Goal: Information Seeking & Learning: Understand process/instructions

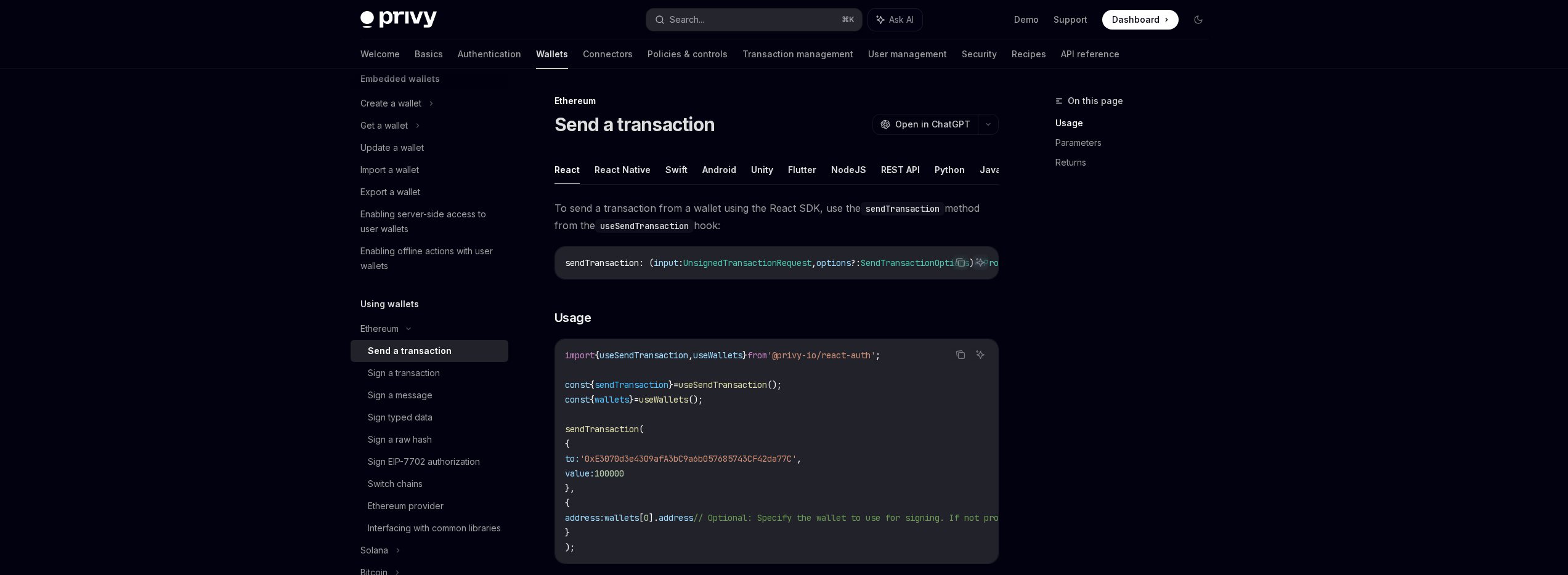
scroll to position [89, 0]
click at [406, 325] on icon at bounding box center [408, 327] width 15 height 5
click at [400, 135] on div "Solana" at bounding box center [429, 124] width 157 height 22
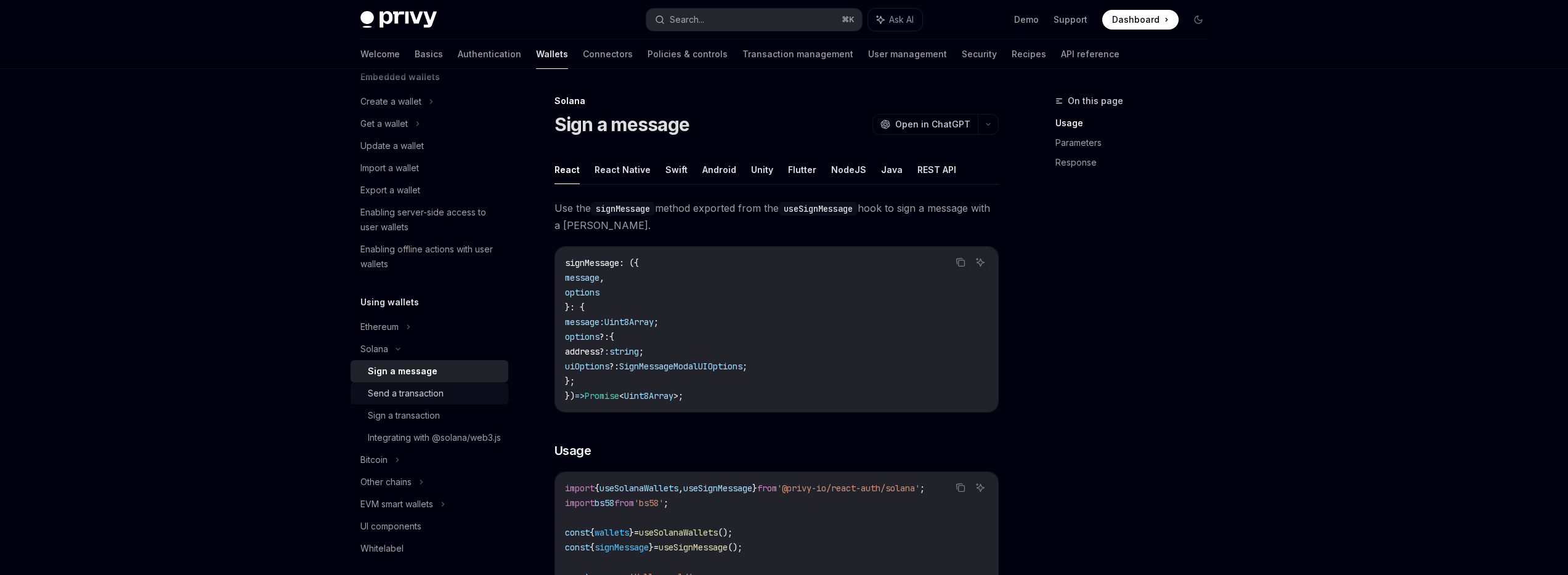
click at [443, 394] on div "Send a transaction" at bounding box center [434, 393] width 133 height 15
type textarea "*"
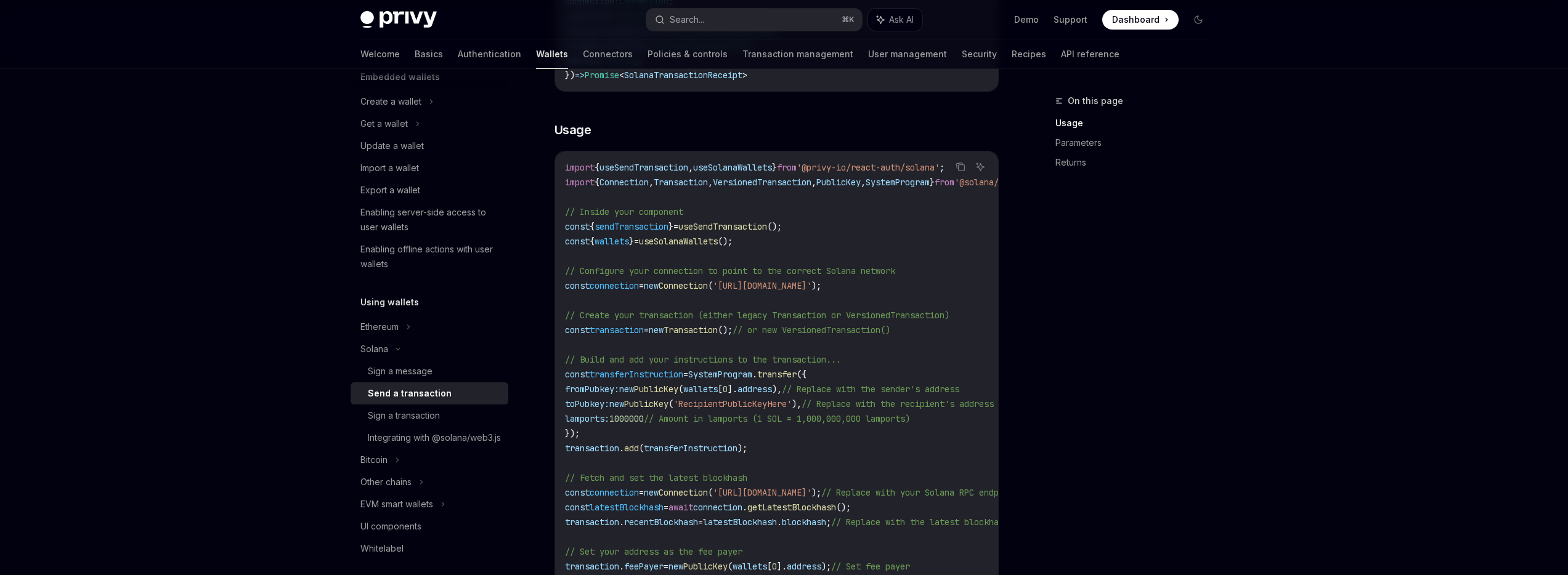
scroll to position [355, 0]
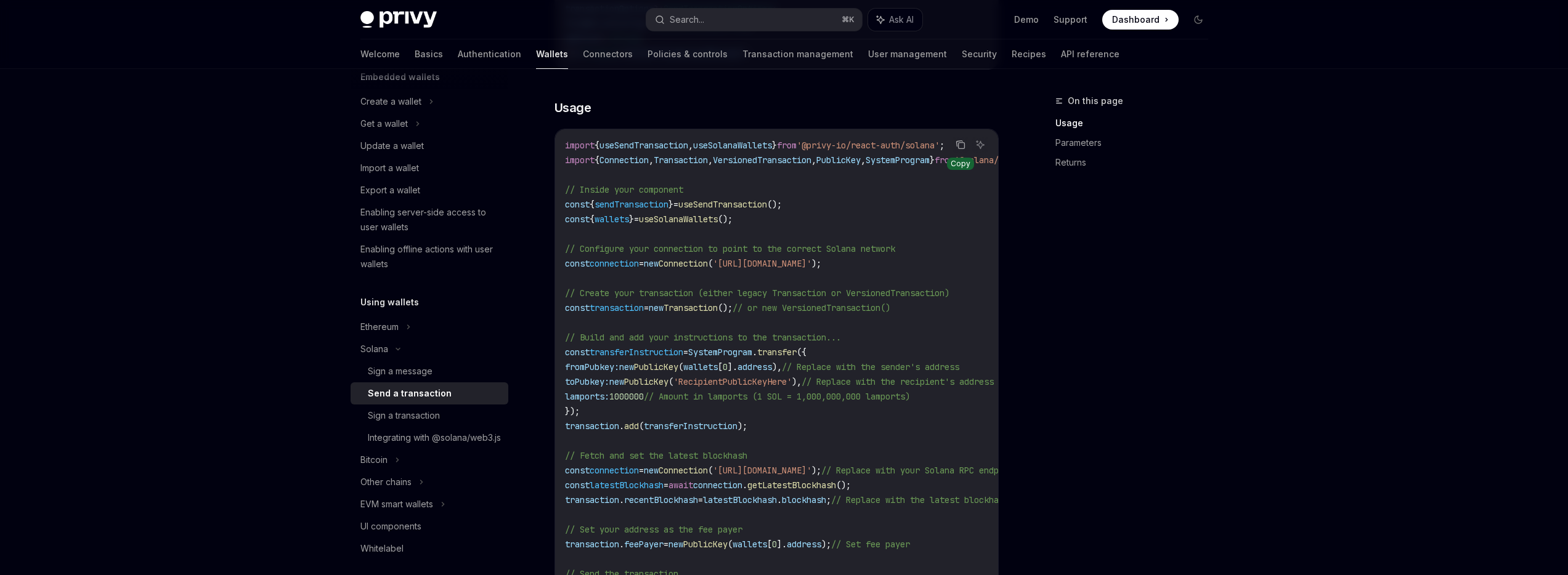
click at [956, 147] on icon "Copy the contents from the code block" at bounding box center [960, 144] width 10 height 10
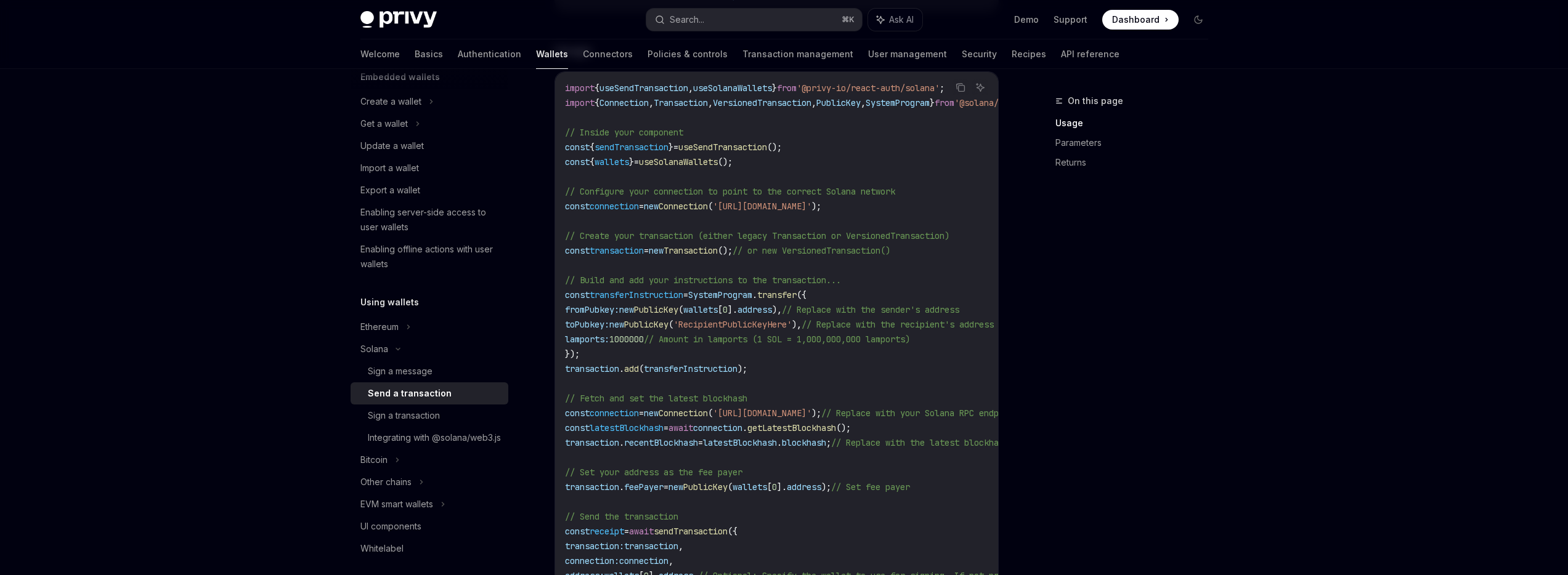
scroll to position [413, 0]
click at [1327, 51] on div at bounding box center [784, 35] width 1568 height 69
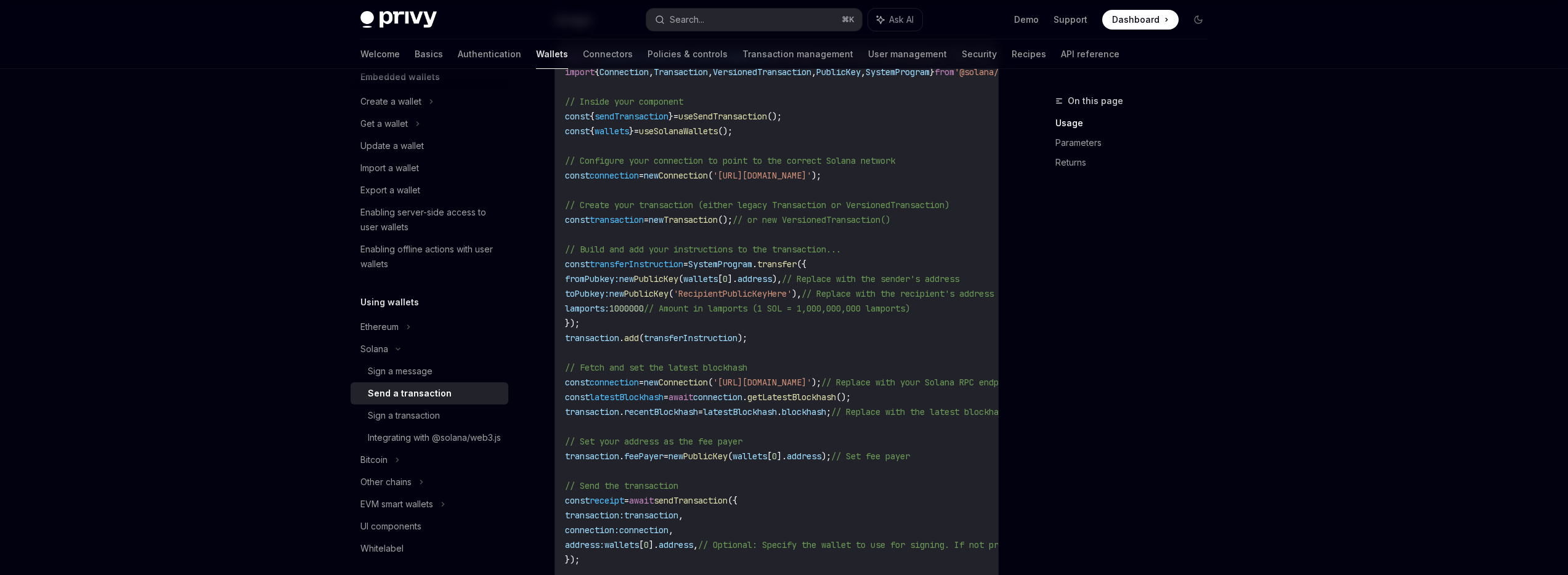
scroll to position [447, 0]
click at [419, 442] on div "Integrating with @solana/web3.js" at bounding box center [434, 438] width 133 height 15
type textarea "*"
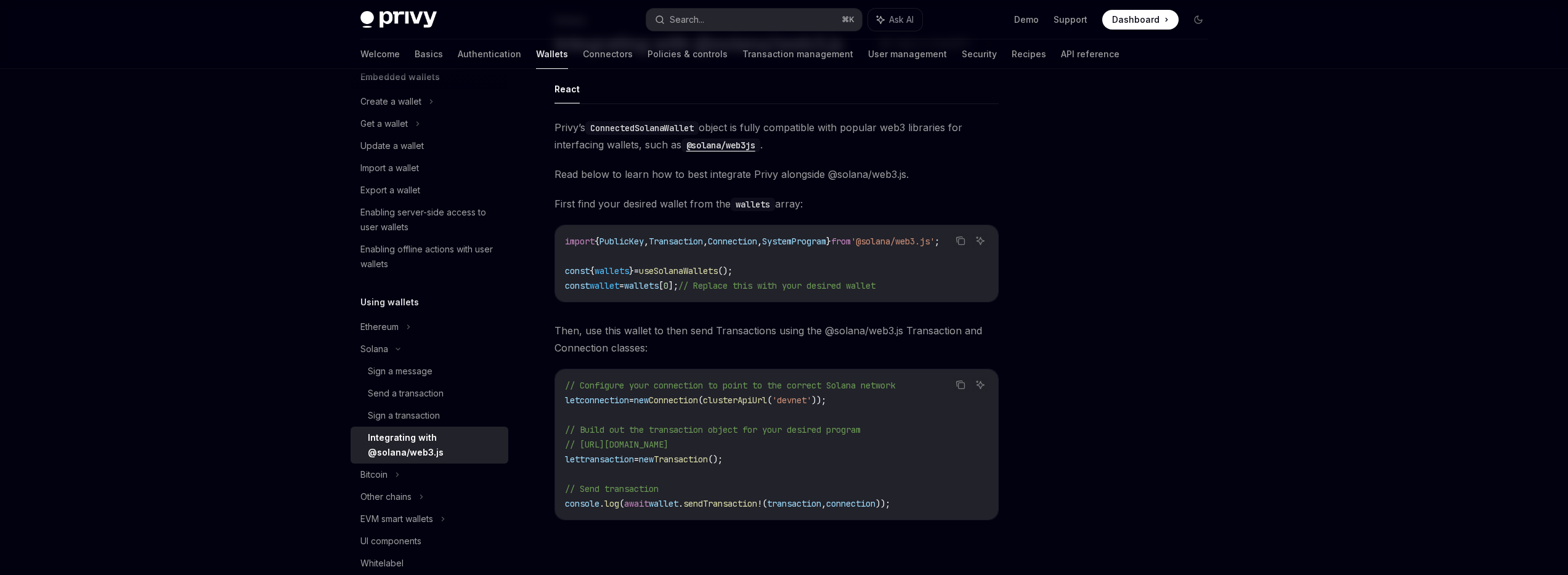
click at [1189, 306] on div at bounding box center [1125, 334] width 187 height 481
click at [1510, 93] on div "Privy Docs home page Search... ⌘ K Ask AI Demo Support Dashboard Dashboard Sear…" at bounding box center [784, 321] width 1568 height 804
click at [433, 372] on div "Sign a message" at bounding box center [434, 371] width 133 height 15
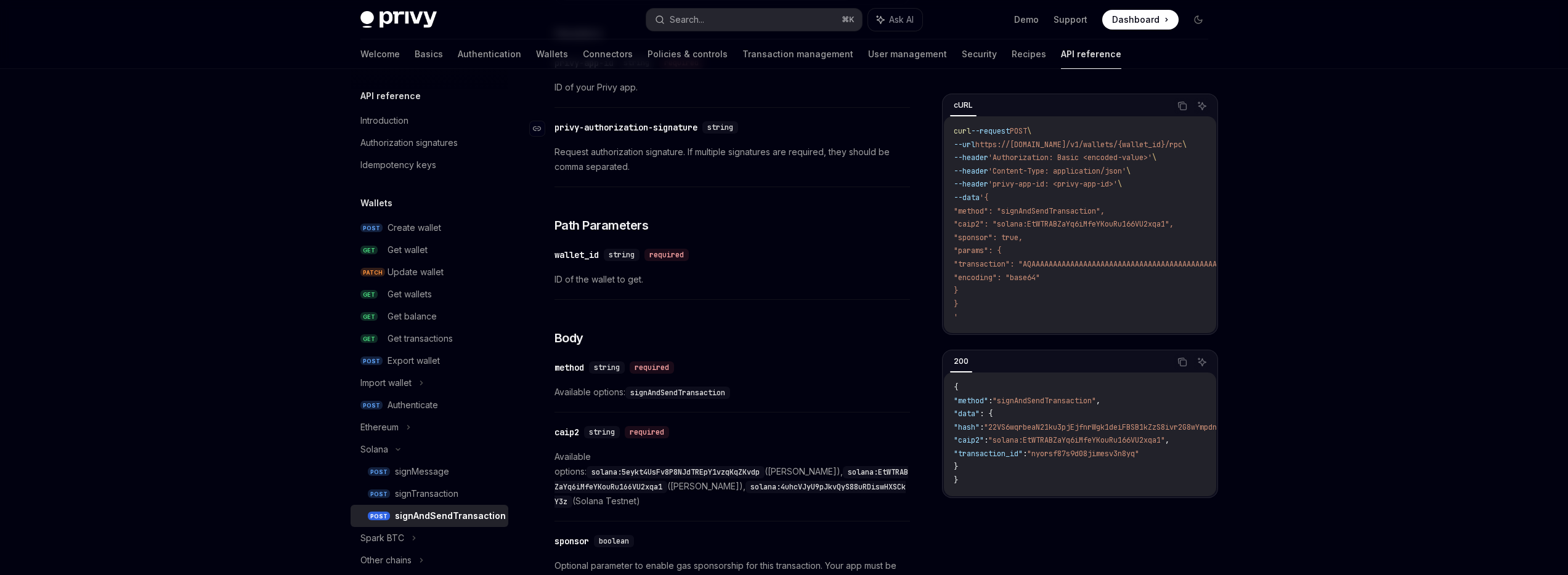
scroll to position [222, 0]
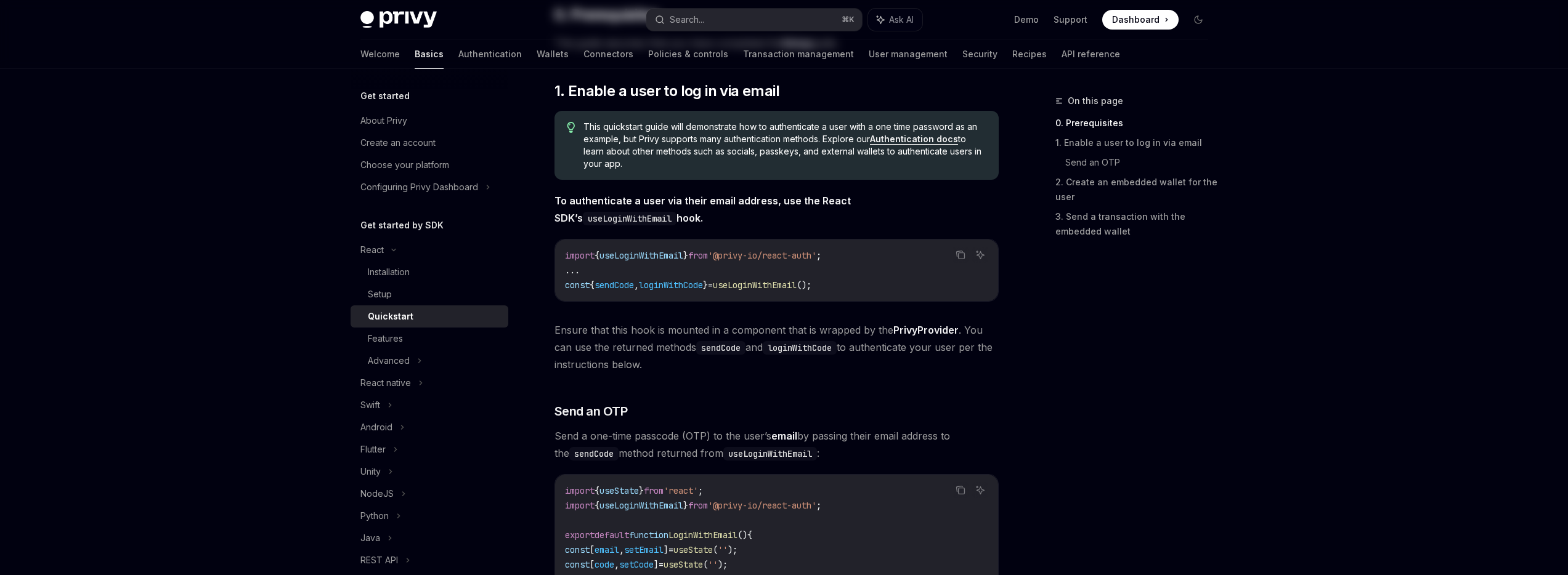
scroll to position [196, 0]
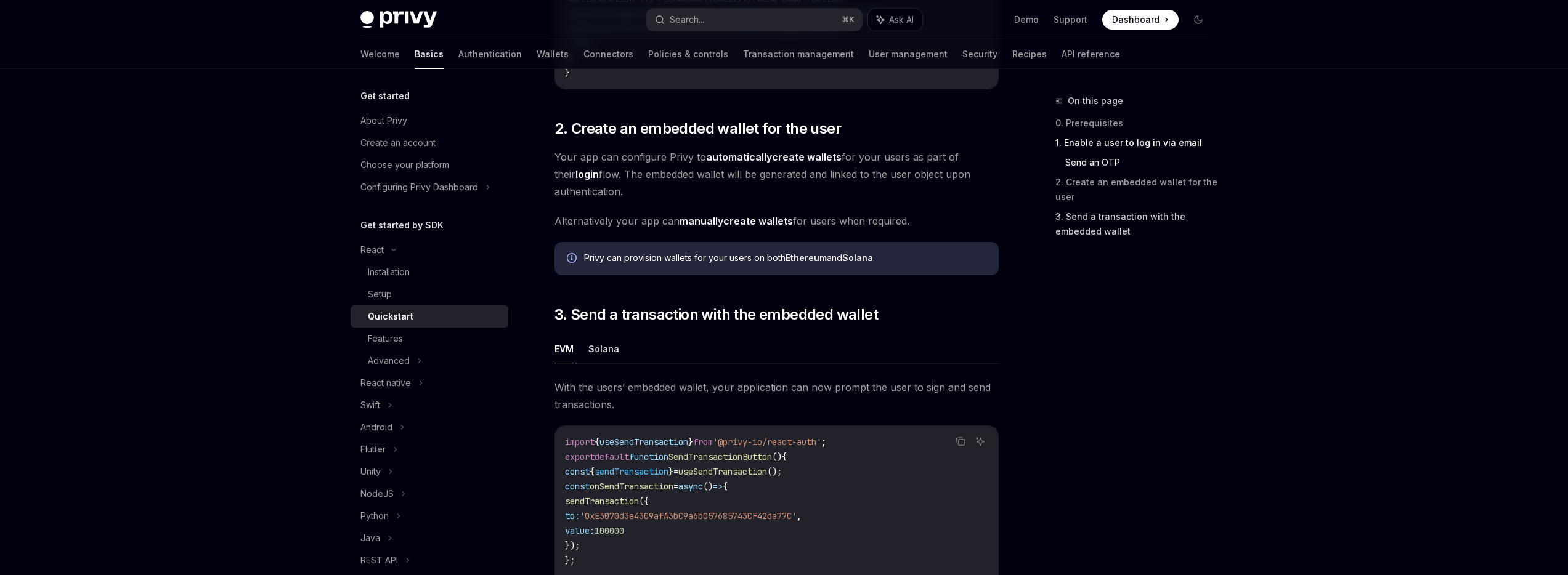
click at [1091, 223] on link "3. Send a transaction with the embedded wallet" at bounding box center [1137, 223] width 163 height 35
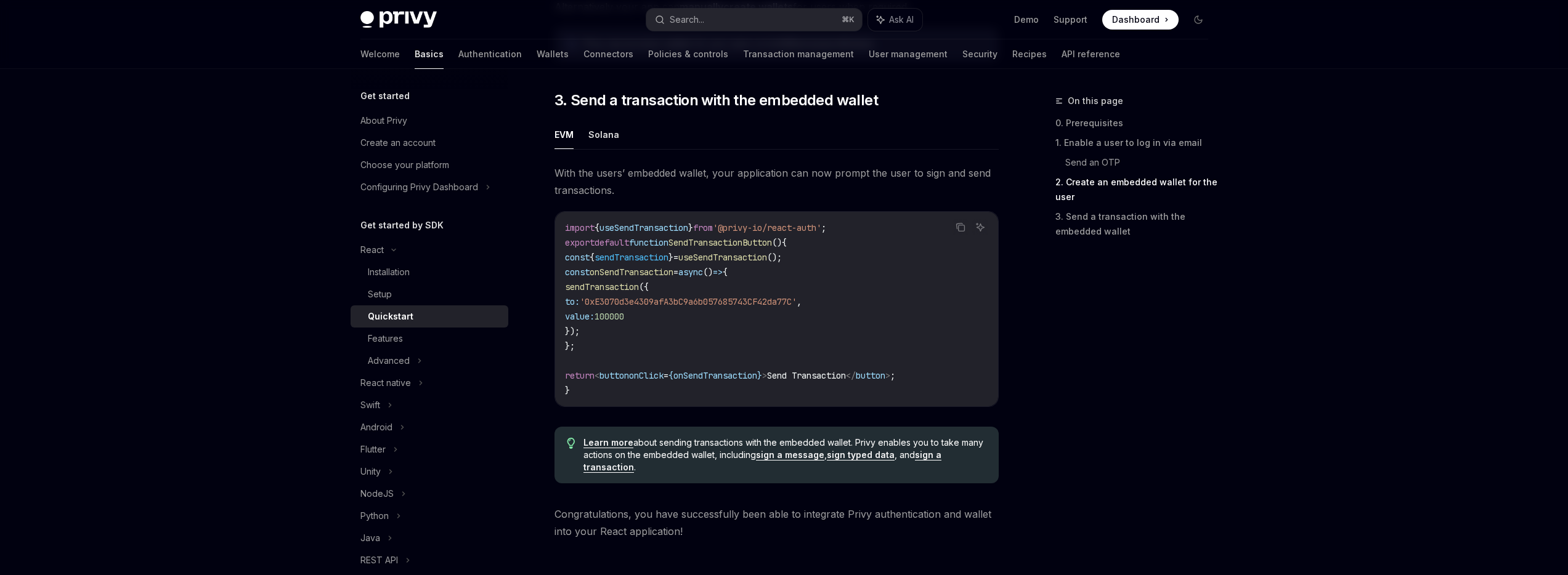
scroll to position [1060, 0]
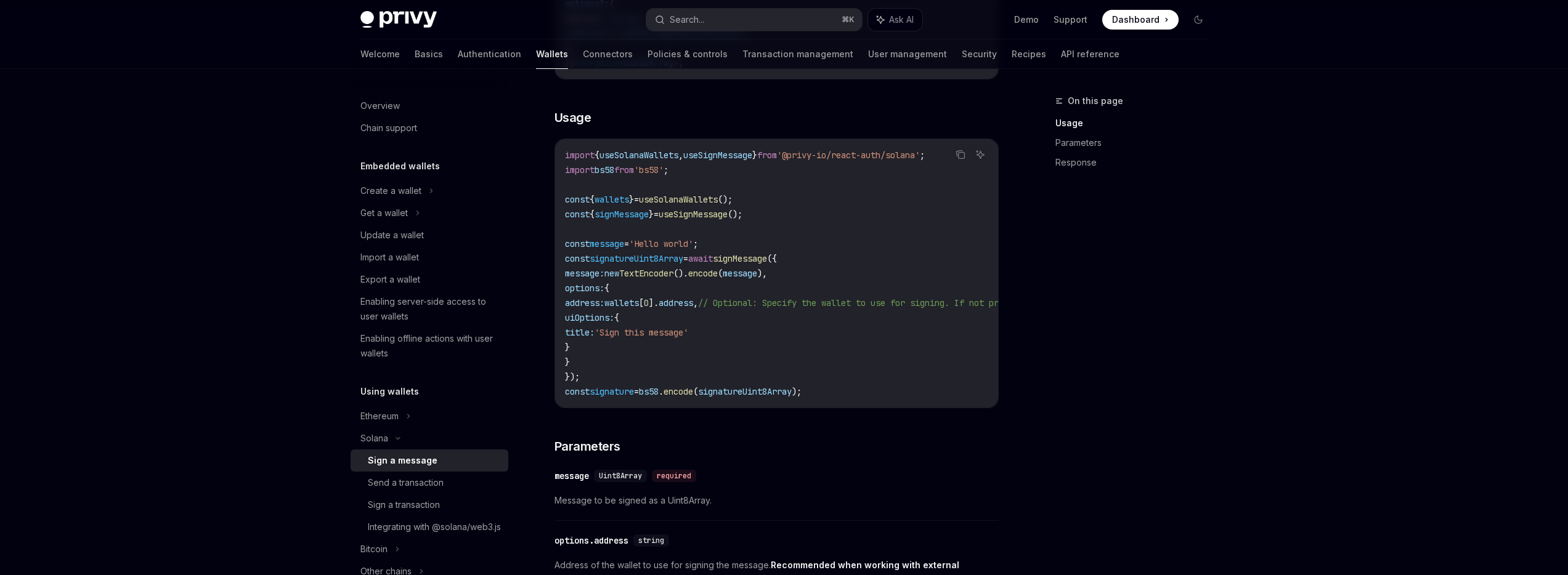
scroll to position [490, 0]
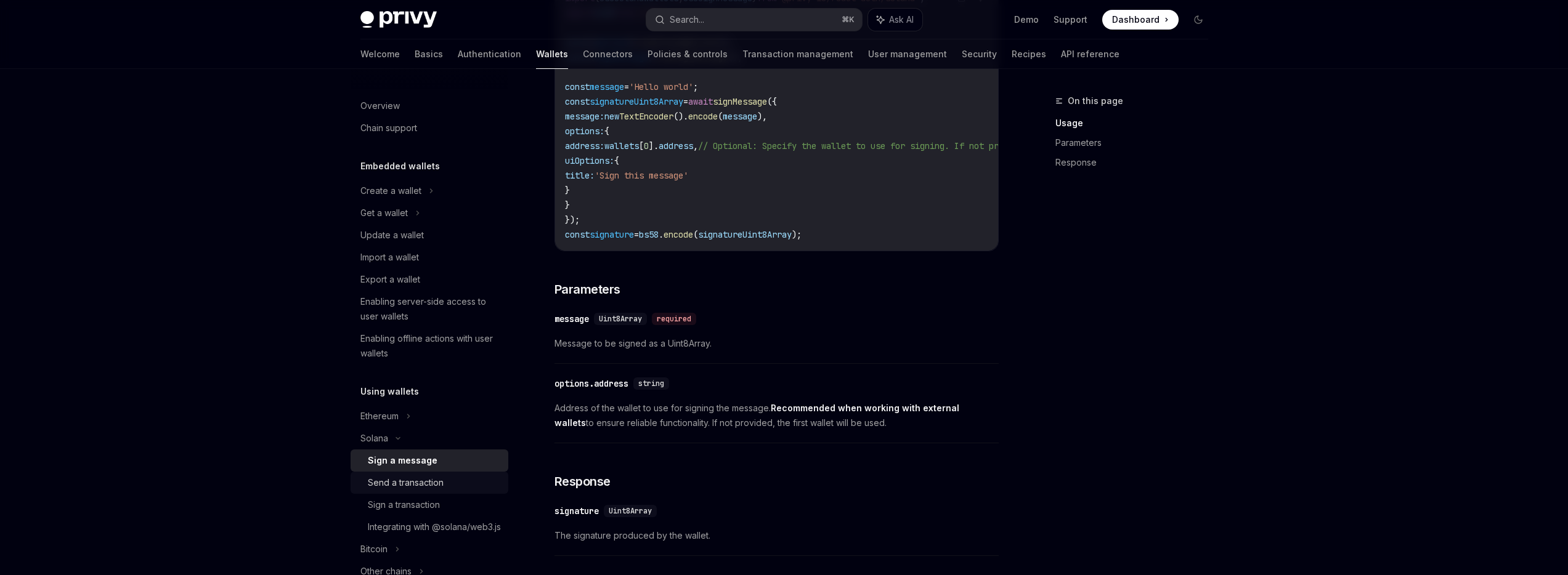
click at [415, 487] on div "Send a transaction" at bounding box center [406, 482] width 76 height 15
type textarea "*"
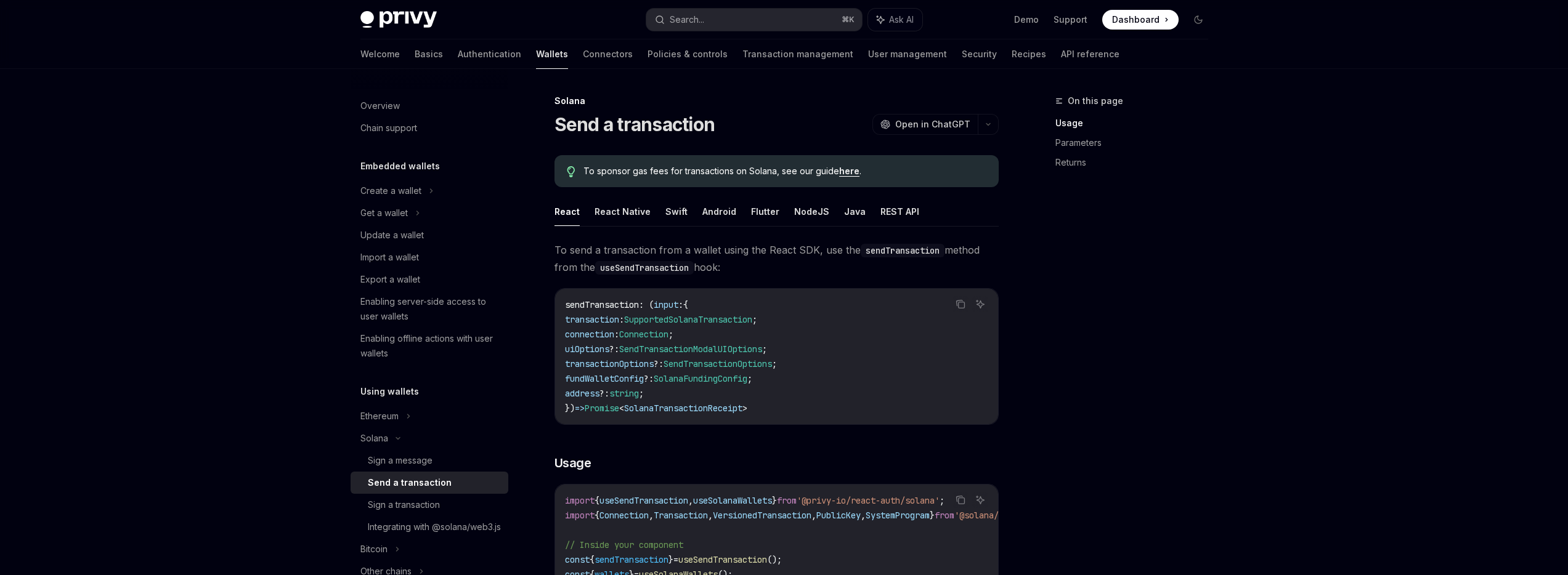
click at [831, 267] on span "To send a transaction from a wallet using the React SDK, use the sendTransactio…" at bounding box center [777, 258] width 444 height 35
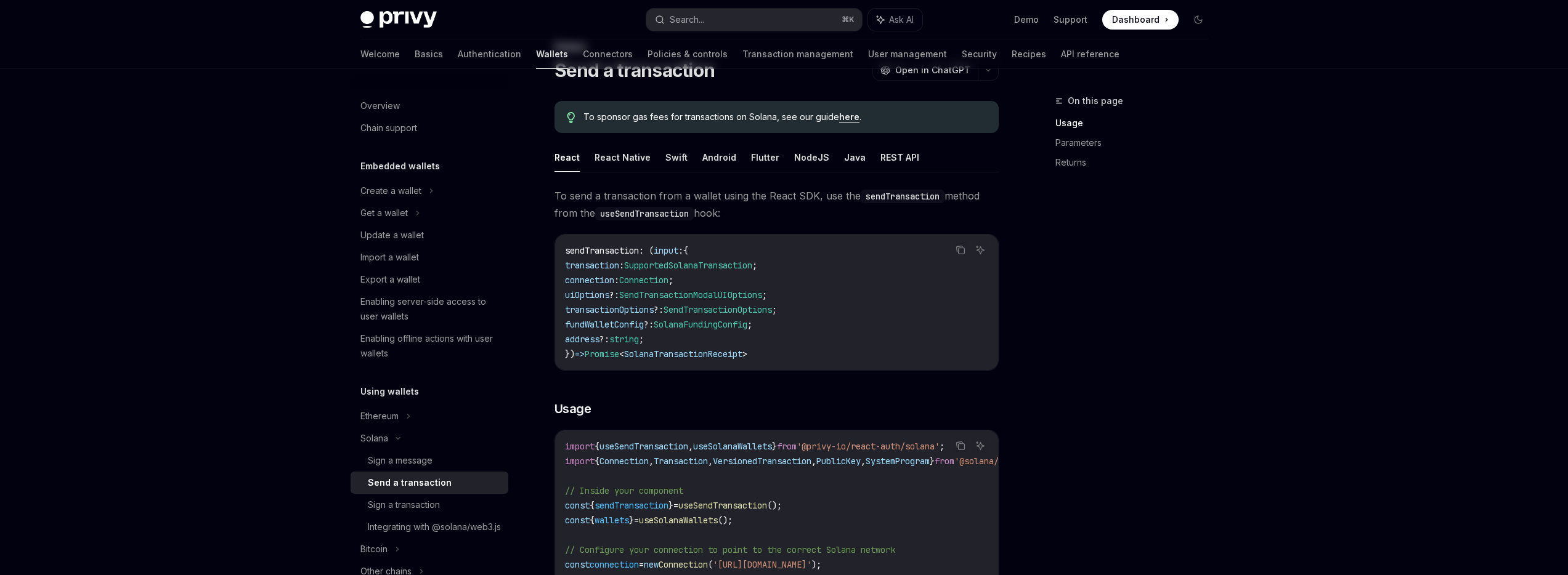
scroll to position [81, 0]
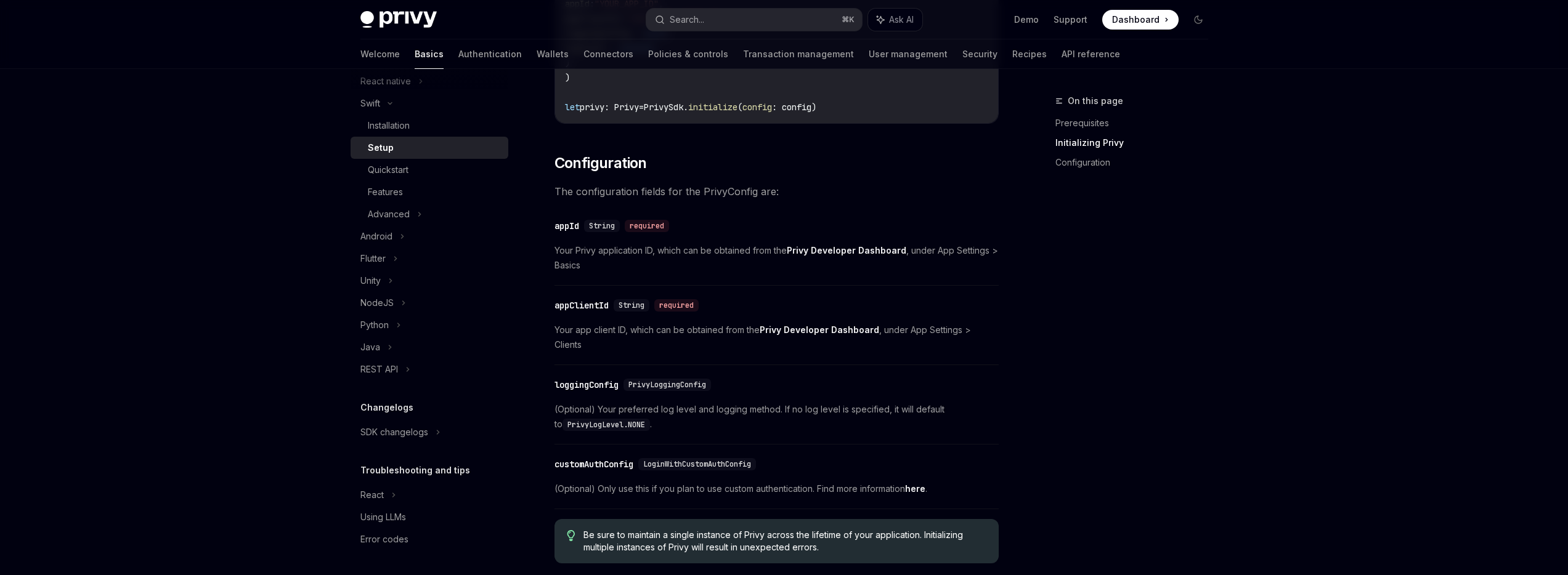
scroll to position [624, 0]
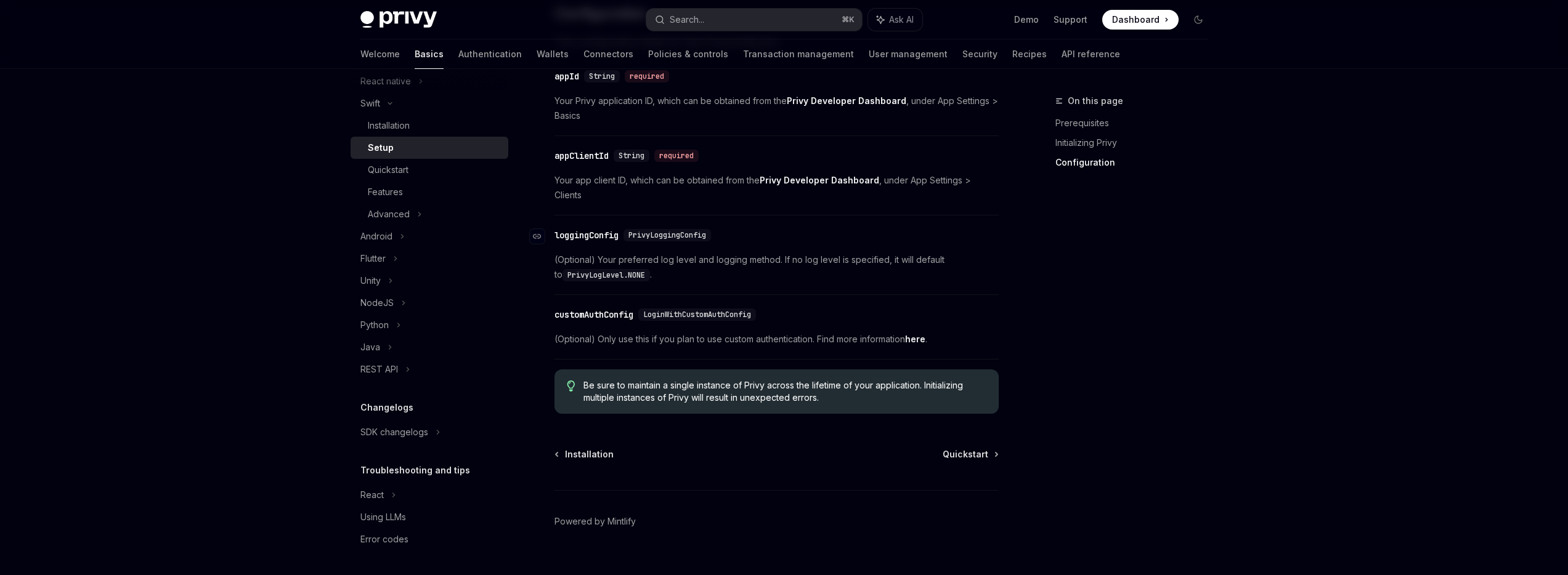
click at [615, 229] on div "loggingConfig" at bounding box center [586, 235] width 64 height 12
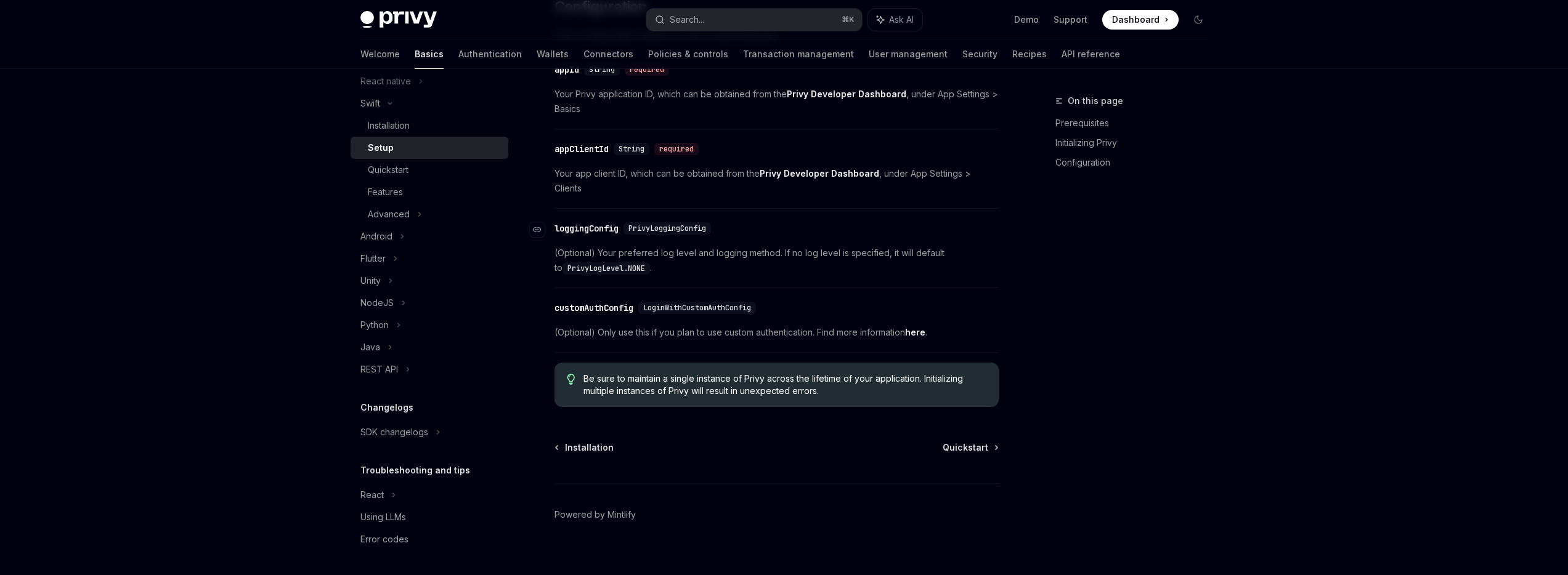
click at [660, 223] on span "PrivyLoggingConfig" at bounding box center [667, 228] width 78 height 10
copy span "PrivyLoggingConfig"
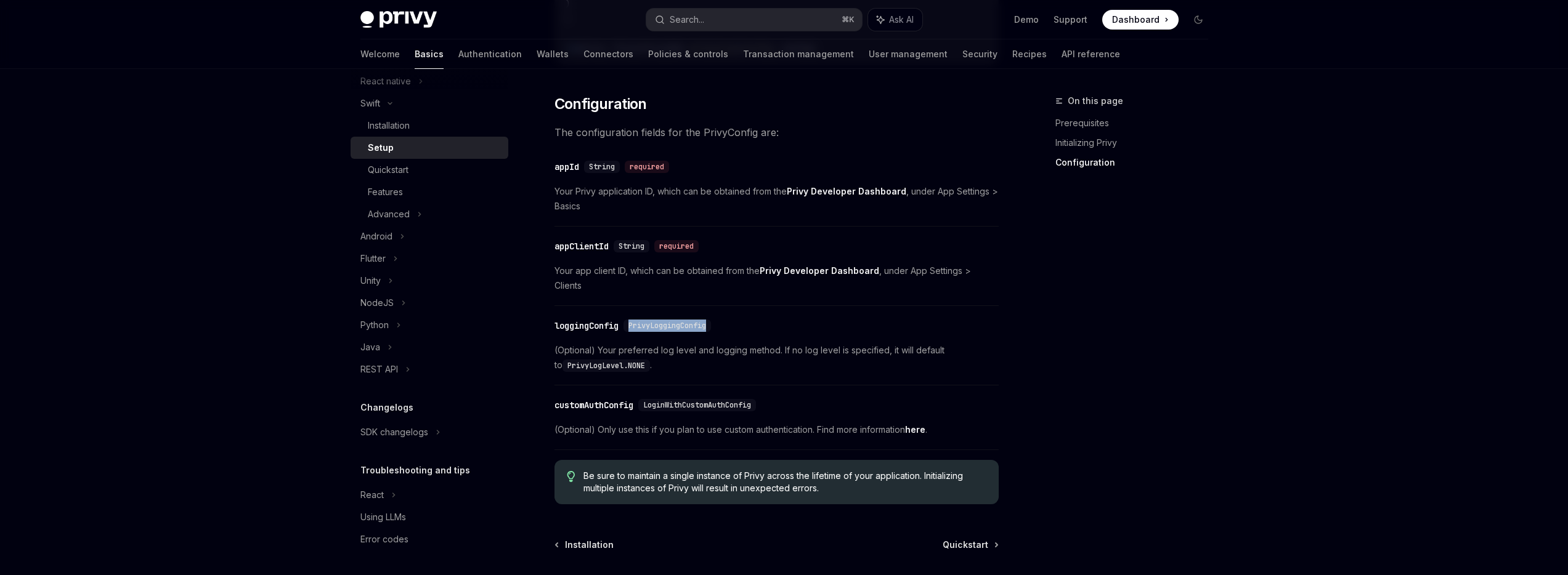
scroll to position [530, 0]
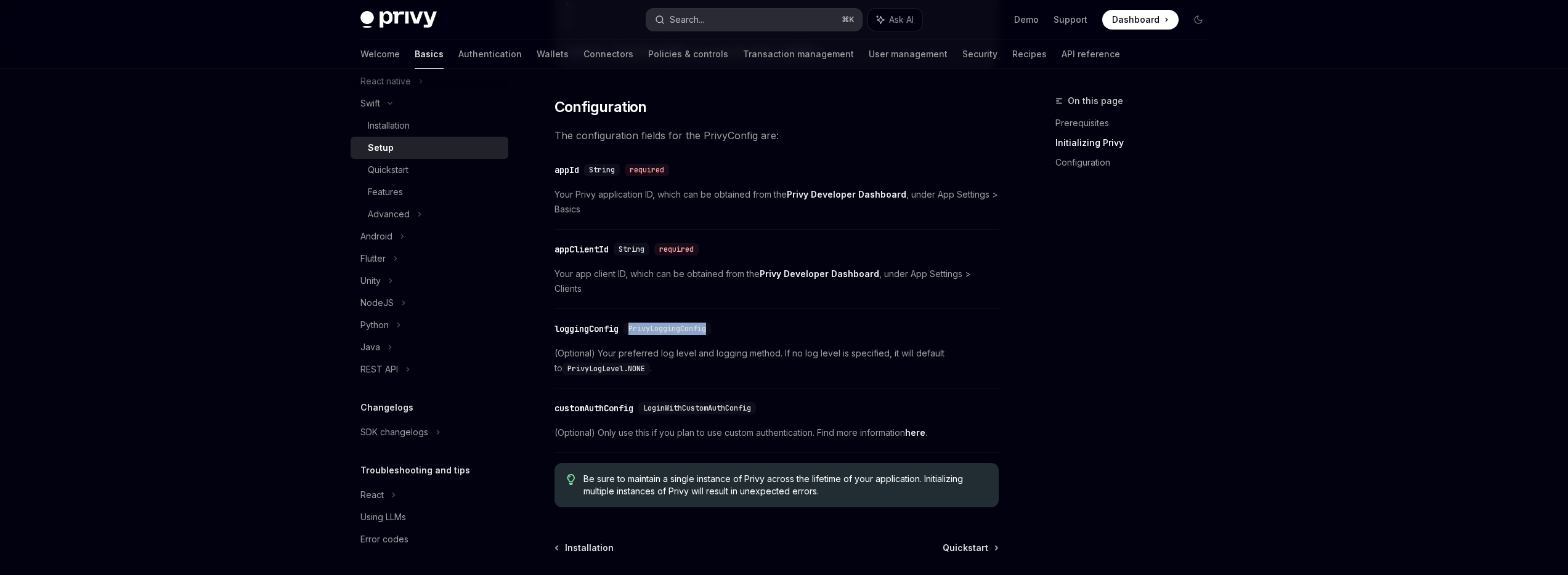
click at [718, 26] on button "Search... ⌘ K" at bounding box center [754, 19] width 216 height 22
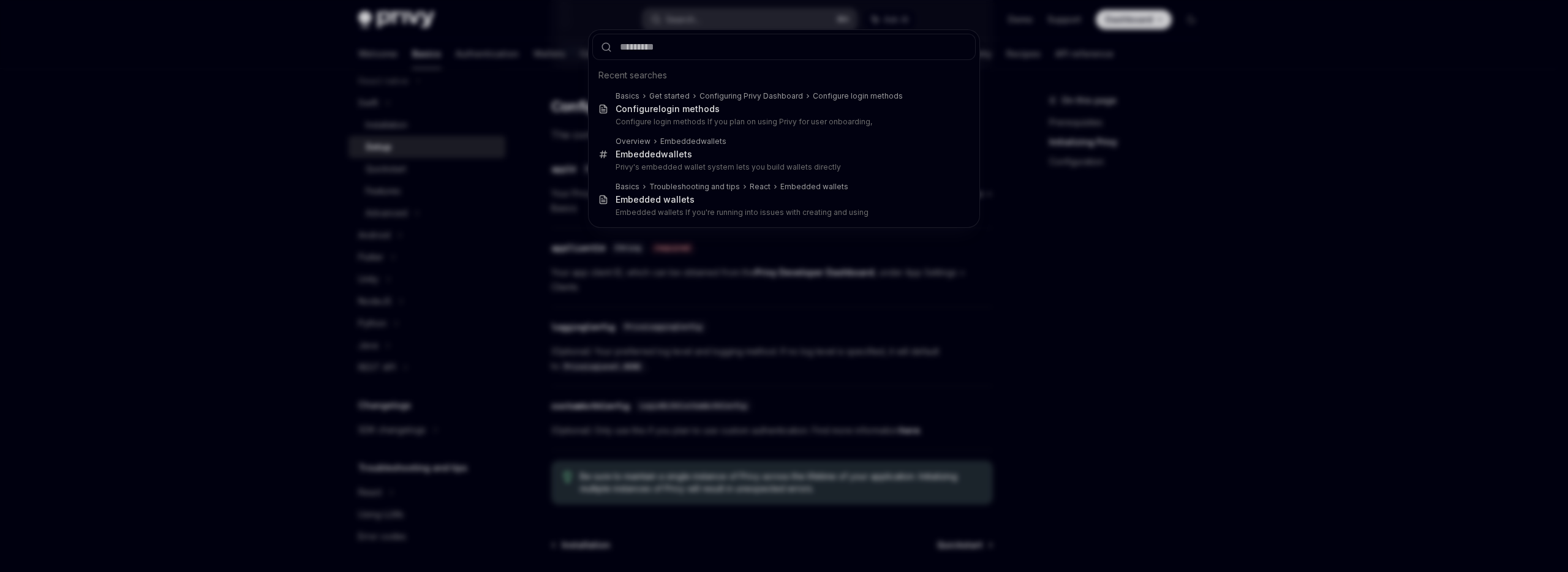
type input "**********"
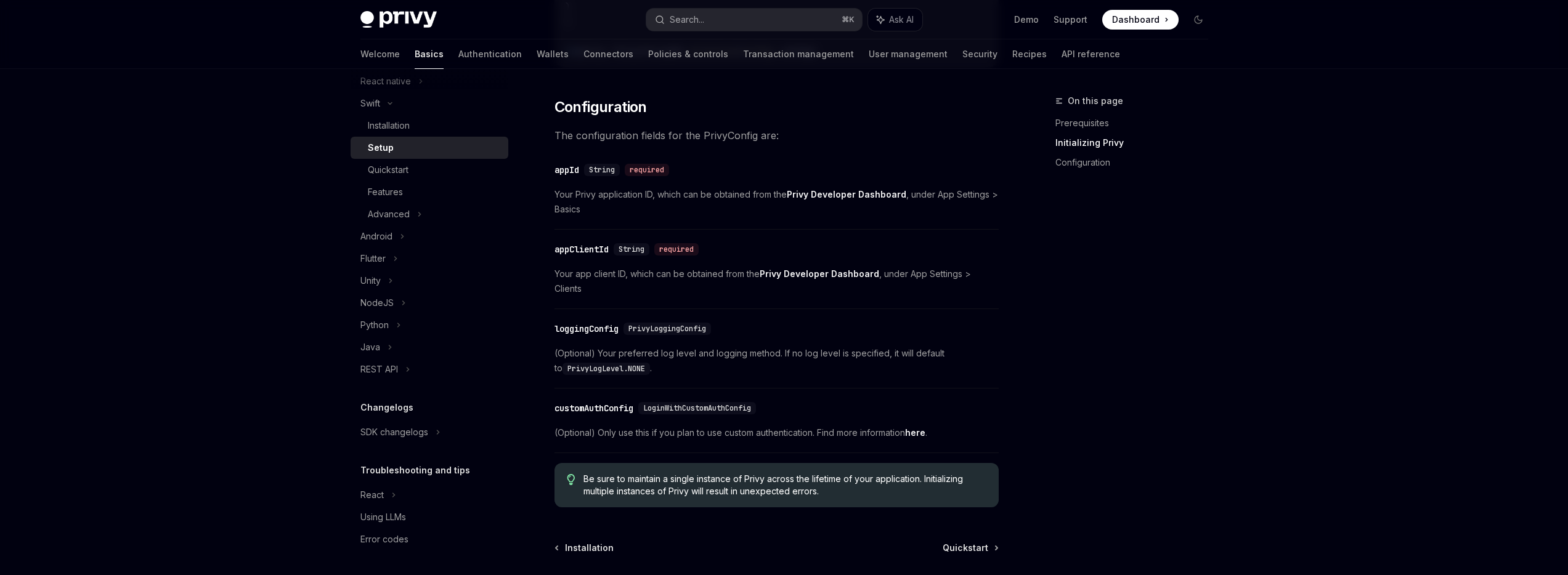
type textarea "*"
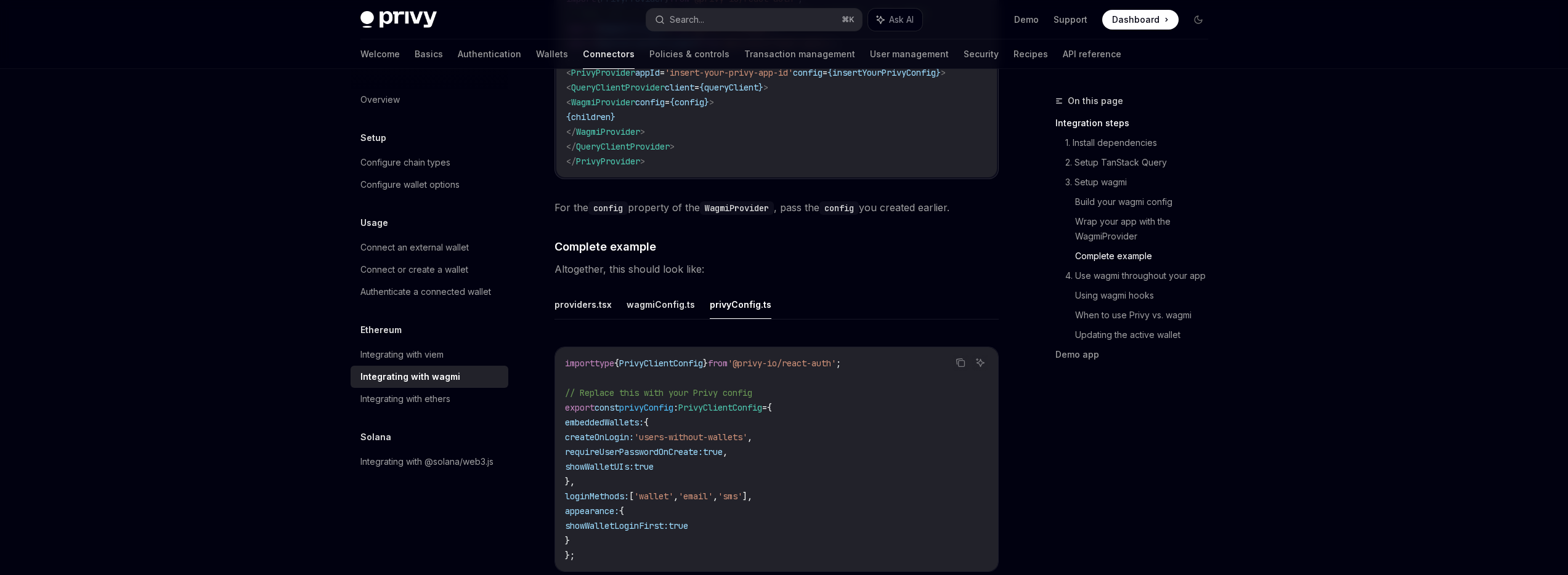
scroll to position [2040, 0]
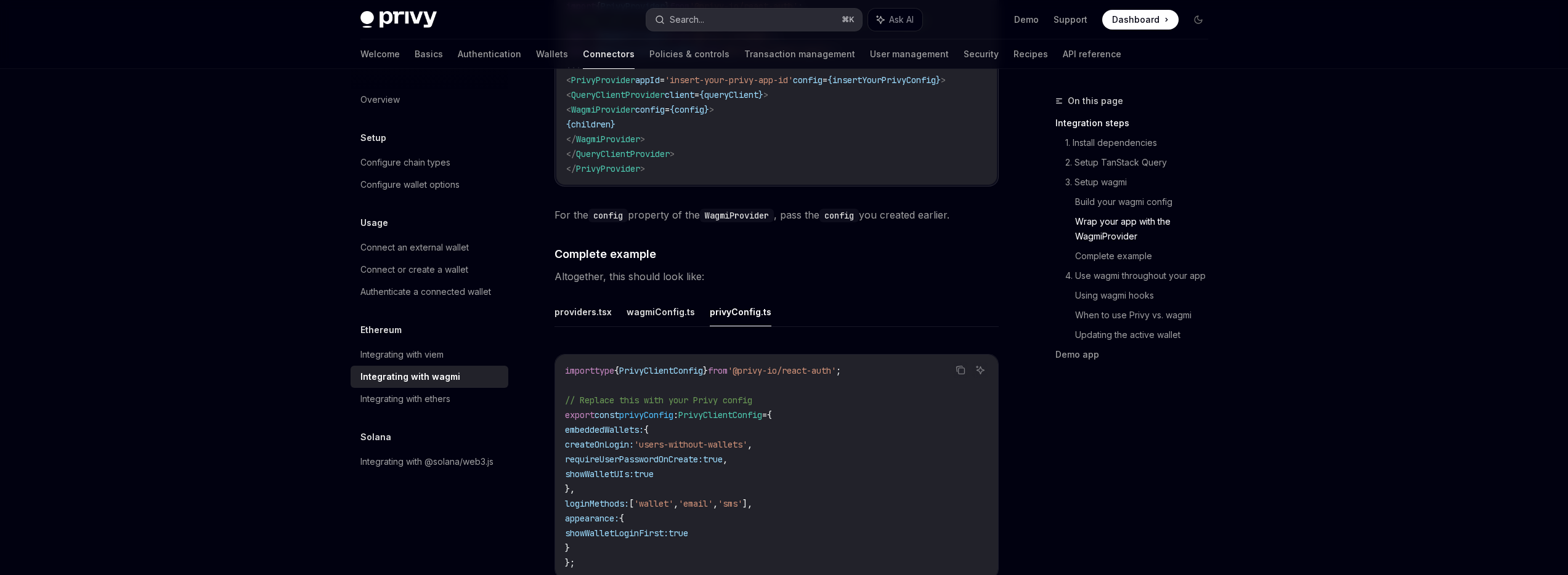
click at [769, 25] on button "Search... ⌘ K" at bounding box center [754, 19] width 216 height 22
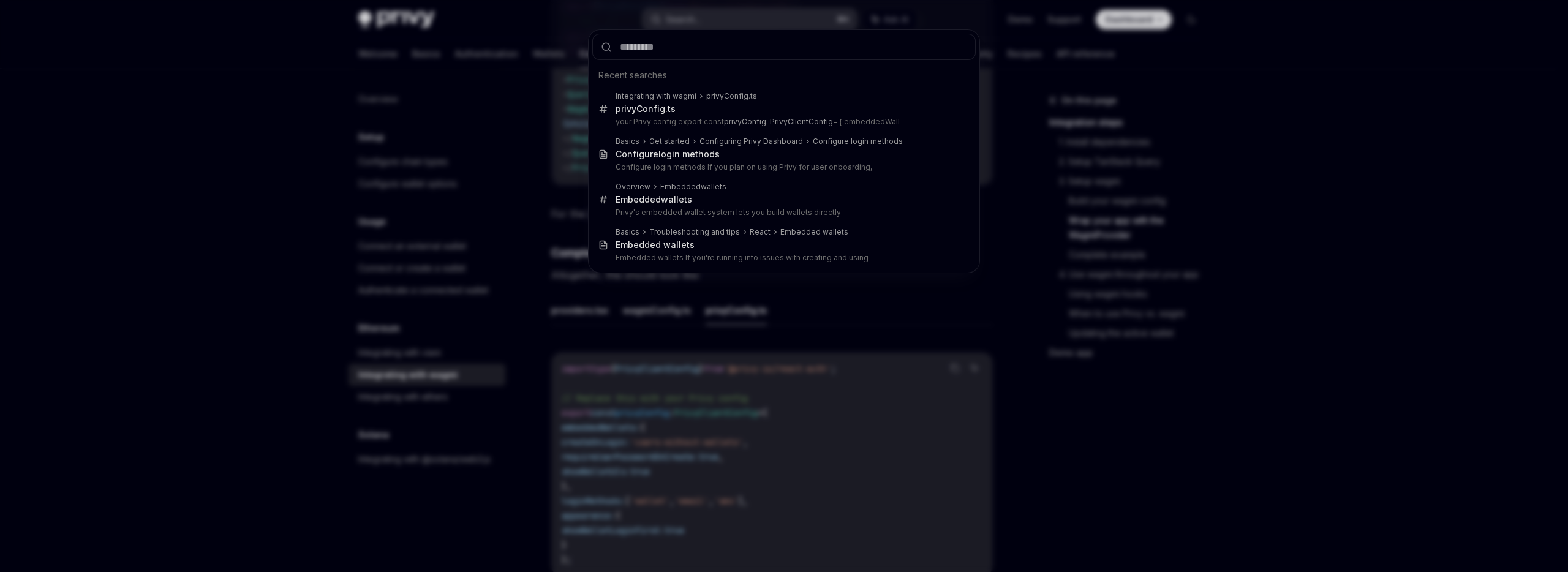
type input "**********"
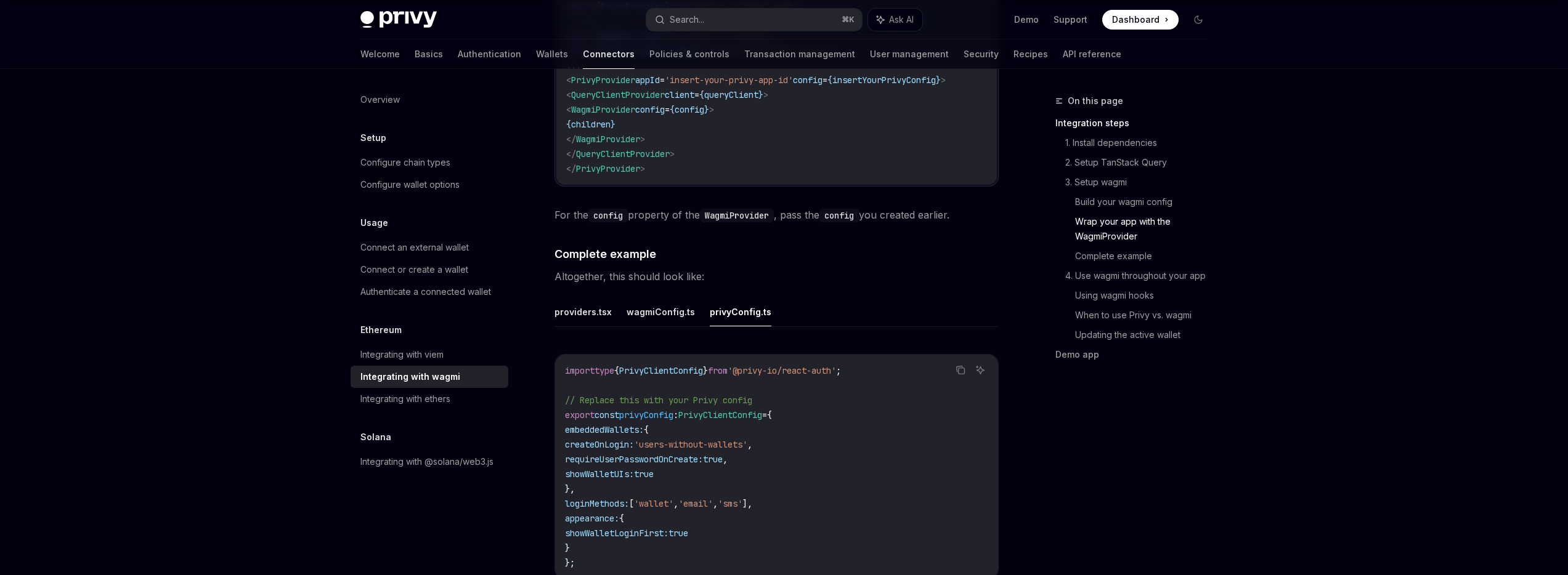
scroll to position [1808, 0]
